Goal: Submit feedback/report problem

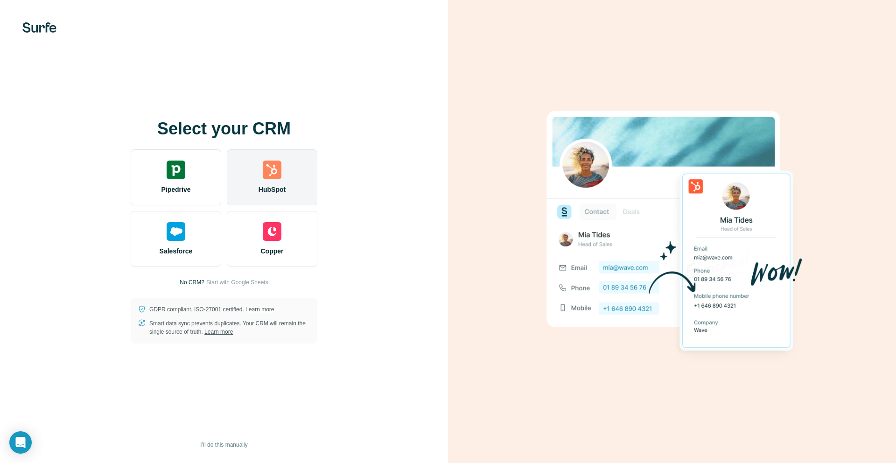
click at [285, 181] on div "HubSpot" at bounding box center [272, 177] width 91 height 56
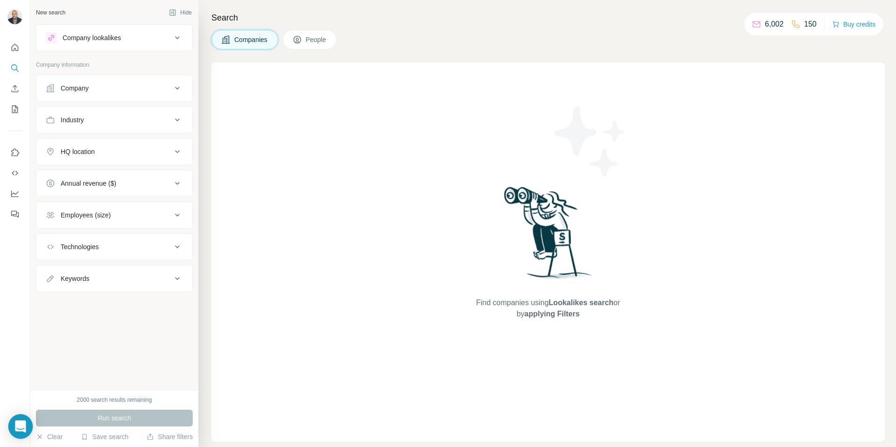
click at [26, 423] on div "Open Intercom Messenger" at bounding box center [20, 427] width 25 height 25
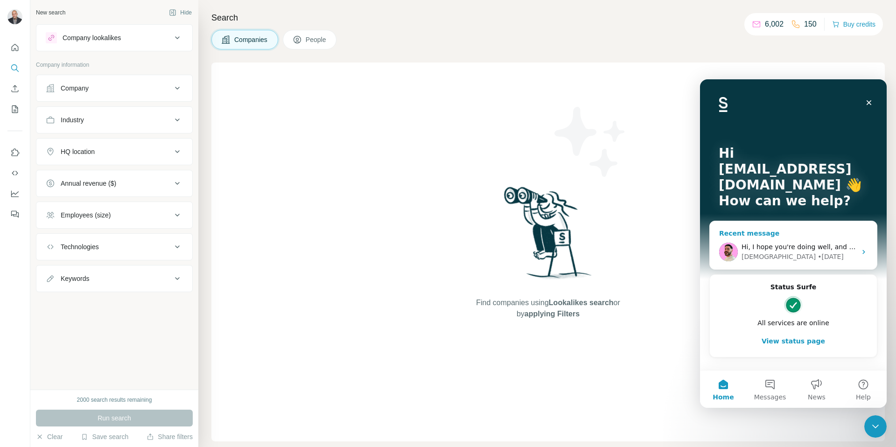
click at [818, 256] on div "• [DATE]" at bounding box center [831, 257] width 26 height 10
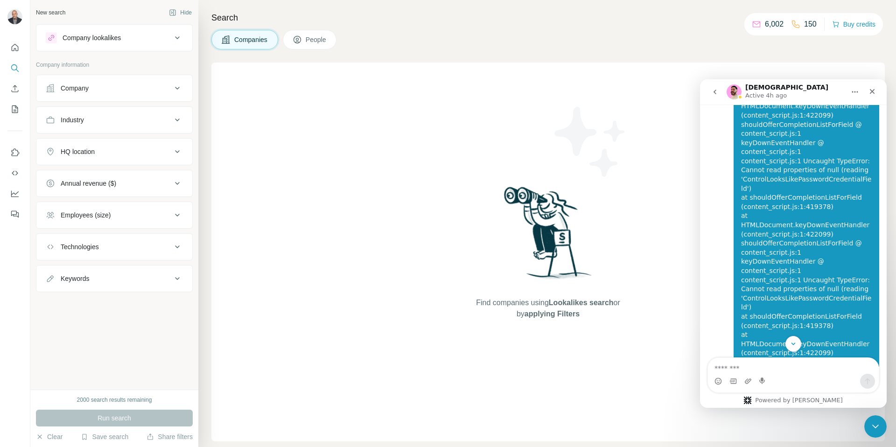
scroll to position [60151, 0]
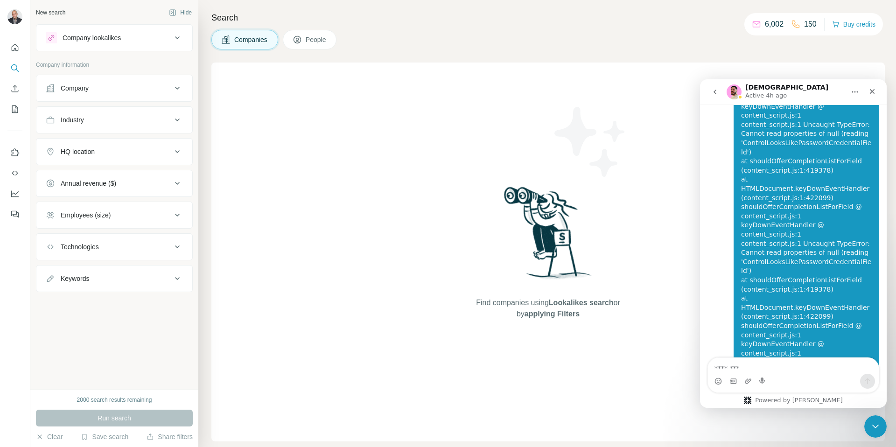
click at [803, 371] on textarea "Message…" at bounding box center [793, 366] width 171 height 16
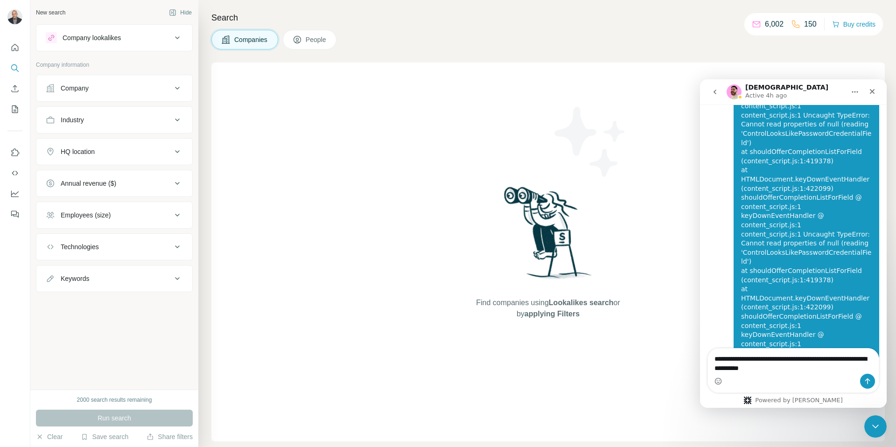
type textarea "**********"
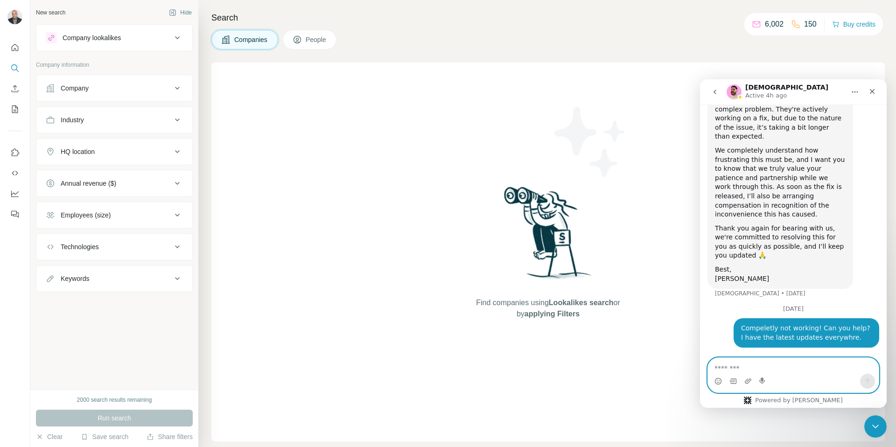
scroll to position [25921, 0]
